Goal: Task Accomplishment & Management: Use online tool/utility

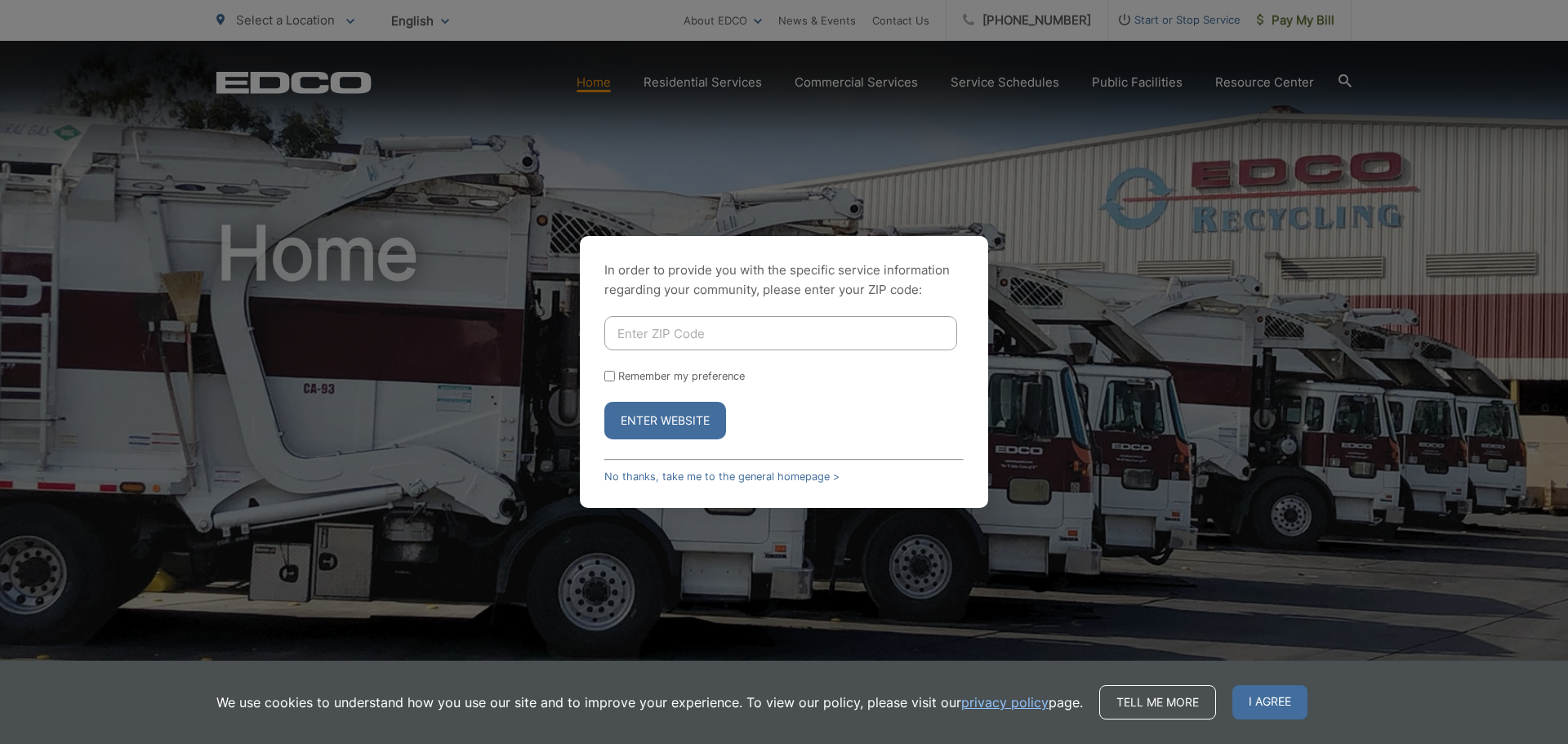
click at [700, 338] on input "Enter ZIP Code" at bounding box center [780, 333] width 353 height 34
type input "92040"
click at [604, 402] on button "Enter Website" at bounding box center [664, 421] width 122 height 38
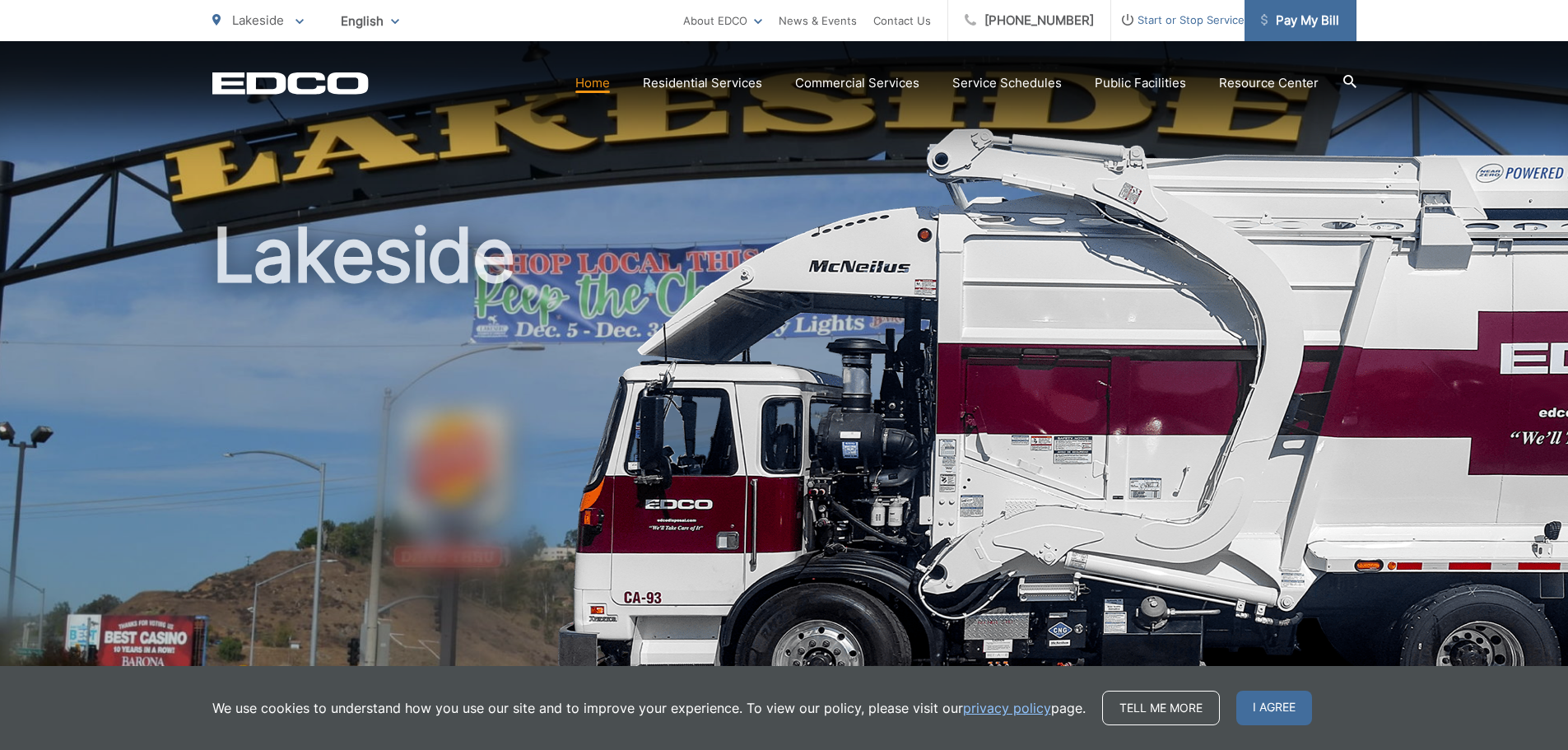
click at [1287, 11] on span "Pay My Bill" at bounding box center [1300, 21] width 78 height 20
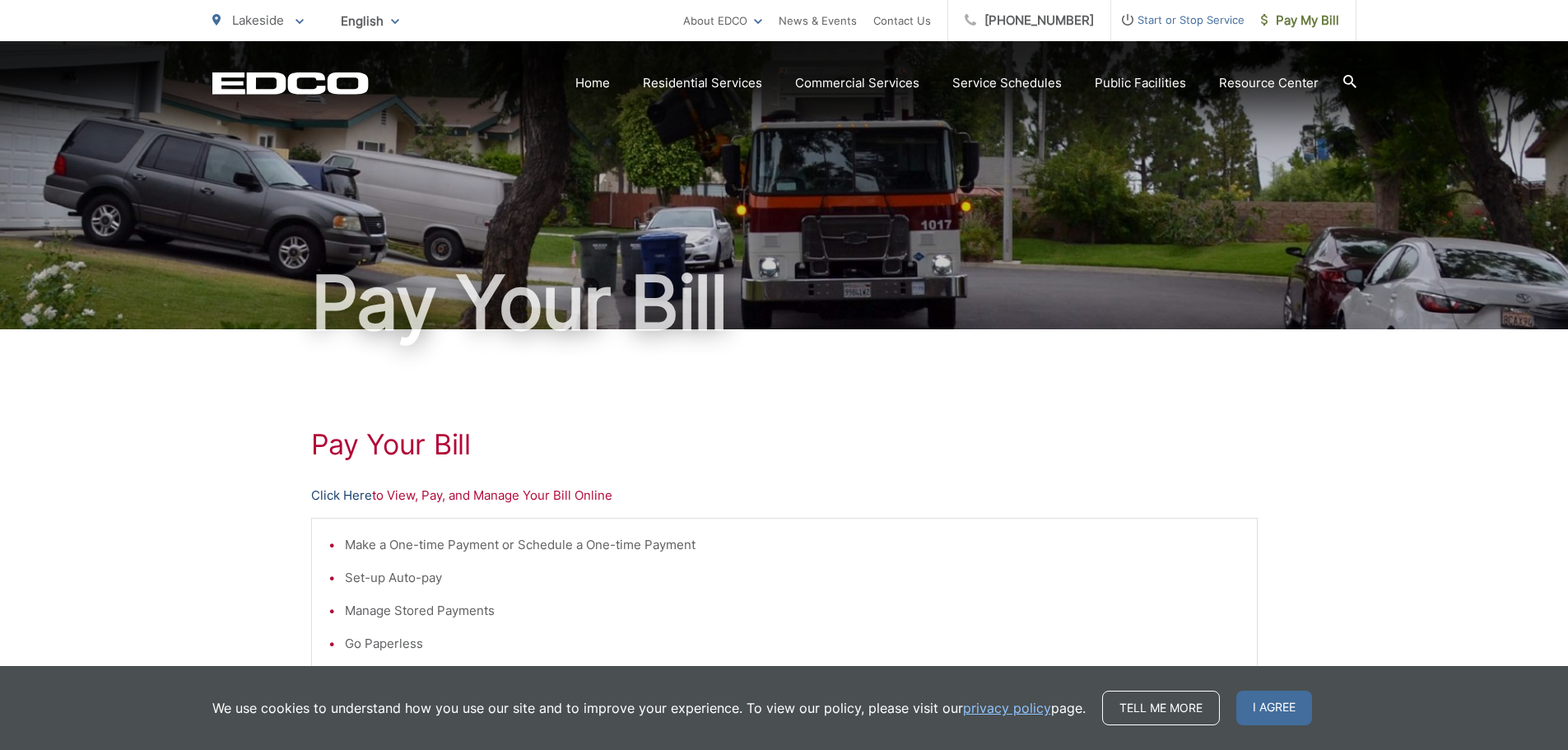
click at [329, 488] on link "Click Here" at bounding box center [341, 496] width 61 height 20
